Goal: Navigation & Orientation: Find specific page/section

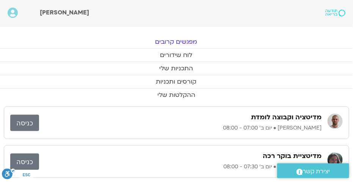
click at [188, 40] on link "מפגשים קרובים" at bounding box center [176, 41] width 353 height 13
click at [188, 41] on link "מפגשים קרובים" at bounding box center [176, 41] width 353 height 13
click at [189, 53] on link "לוח שידורים" at bounding box center [176, 55] width 353 height 13
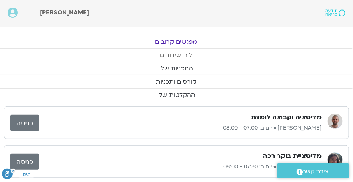
click at [189, 55] on link "לוח שידורים" at bounding box center [176, 55] width 353 height 13
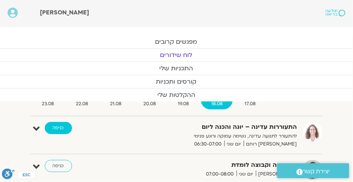
click at [52, 127] on link "כניסה" at bounding box center [58, 128] width 27 height 12
